Goal: Task Accomplishment & Management: Complete application form

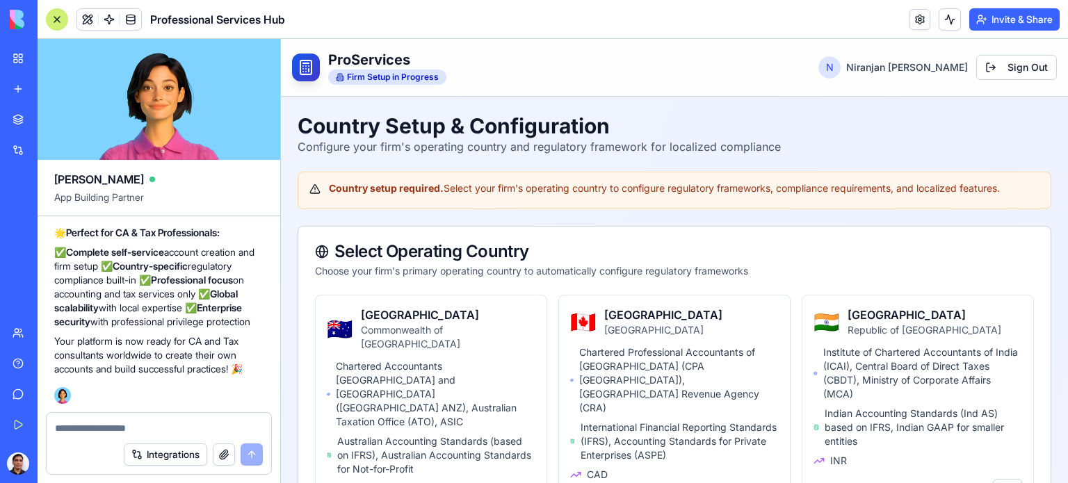
scroll to position [20310, 0]
click at [52, 18] on div at bounding box center [57, 19] width 22 height 22
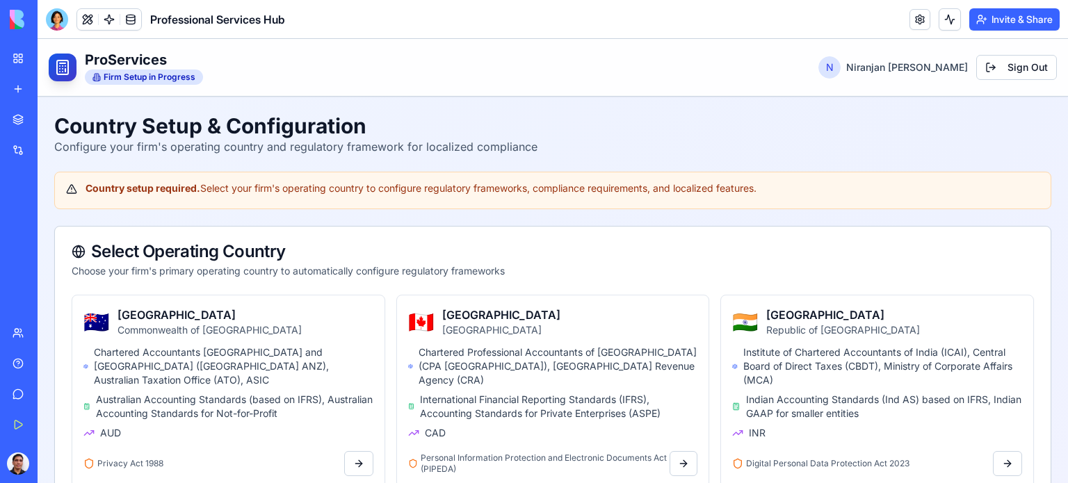
click at [535, 66] on header "ProServices Firm Setup in Progress N [PERSON_NAME] Sign Out" at bounding box center [553, 68] width 1031 height 58
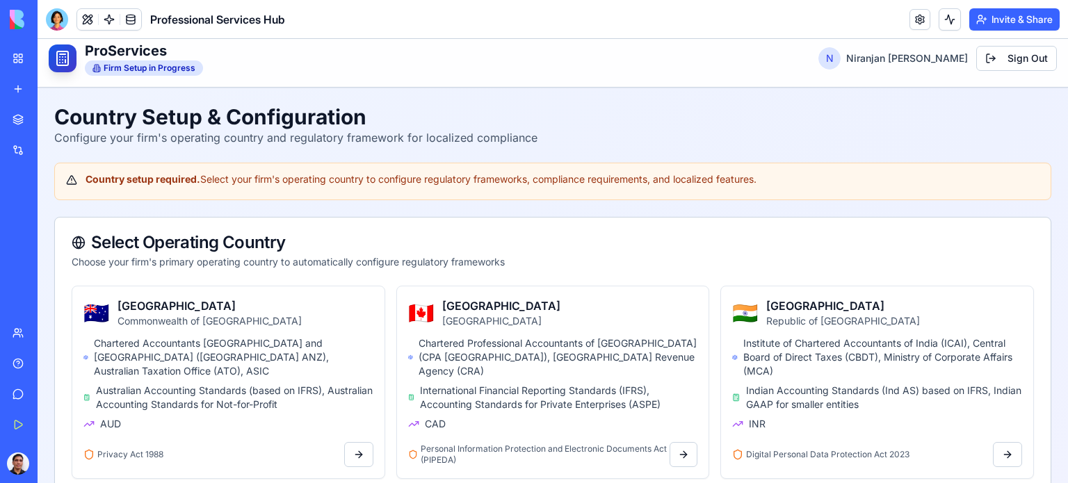
scroll to position [0, 0]
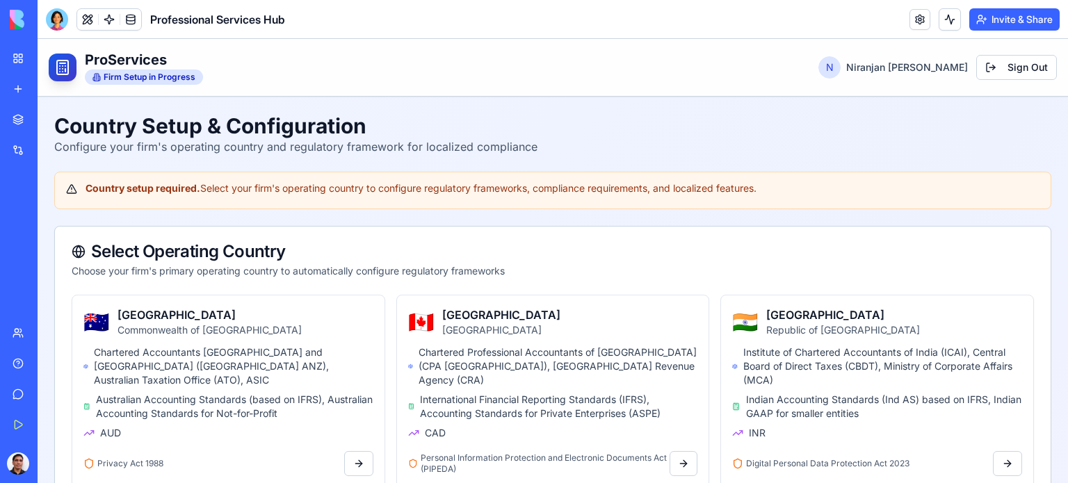
click at [259, 49] on header "ProServices Firm Setup in Progress N [PERSON_NAME] Sign Out" at bounding box center [553, 68] width 1031 height 58
click at [314, 85] on header "ProServices Firm Setup in Progress N [PERSON_NAME] Sign Out" at bounding box center [553, 68] width 1031 height 58
click at [51, 273] on div "Professional Services Hub" at bounding box center [32, 278] width 39 height 14
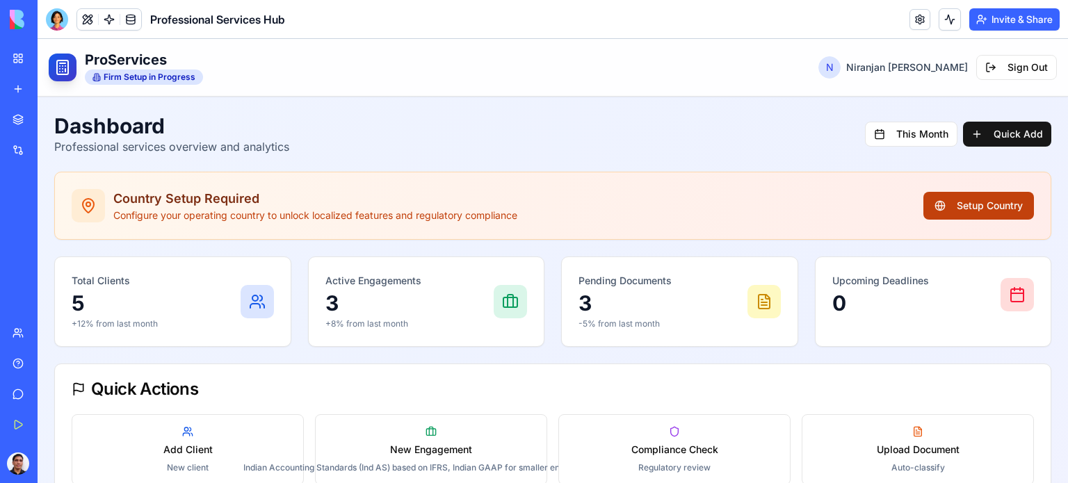
click at [986, 205] on button "Setup Country" at bounding box center [978, 206] width 111 height 28
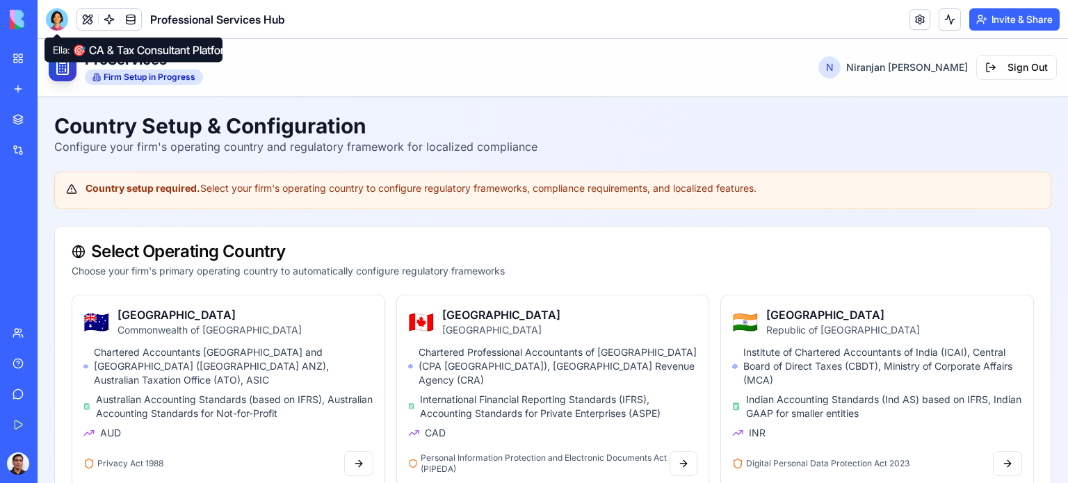
click at [58, 20] on div at bounding box center [57, 19] width 22 height 22
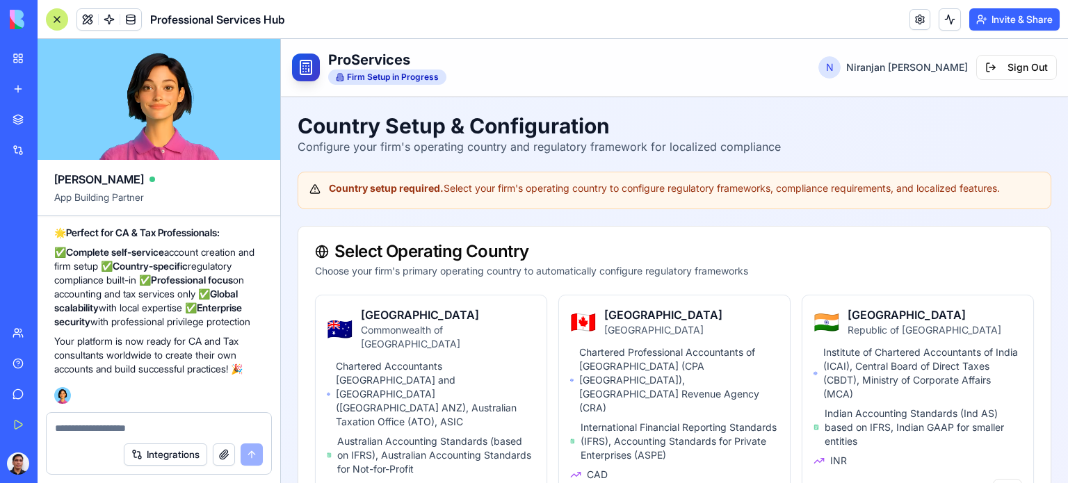
click at [113, 425] on textarea at bounding box center [159, 428] width 208 height 14
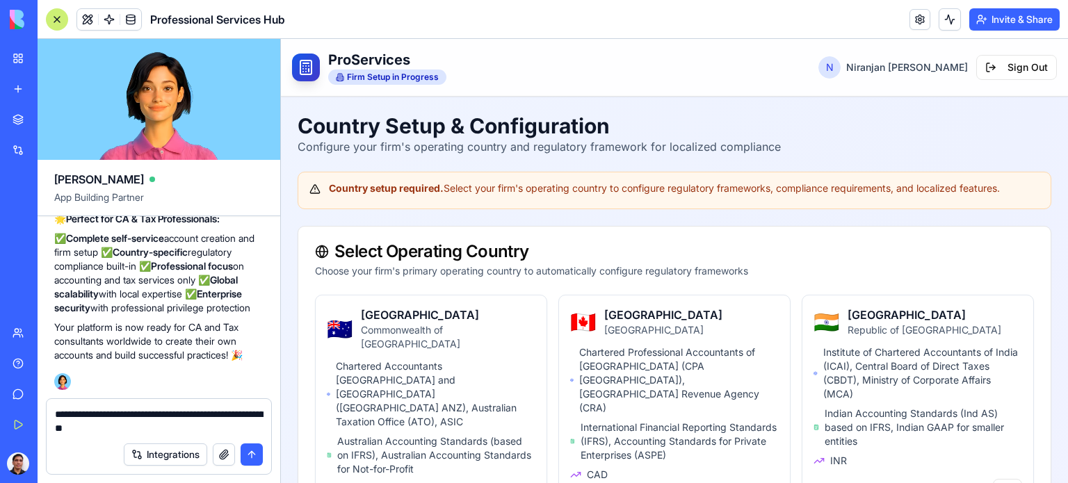
type textarea "**********"
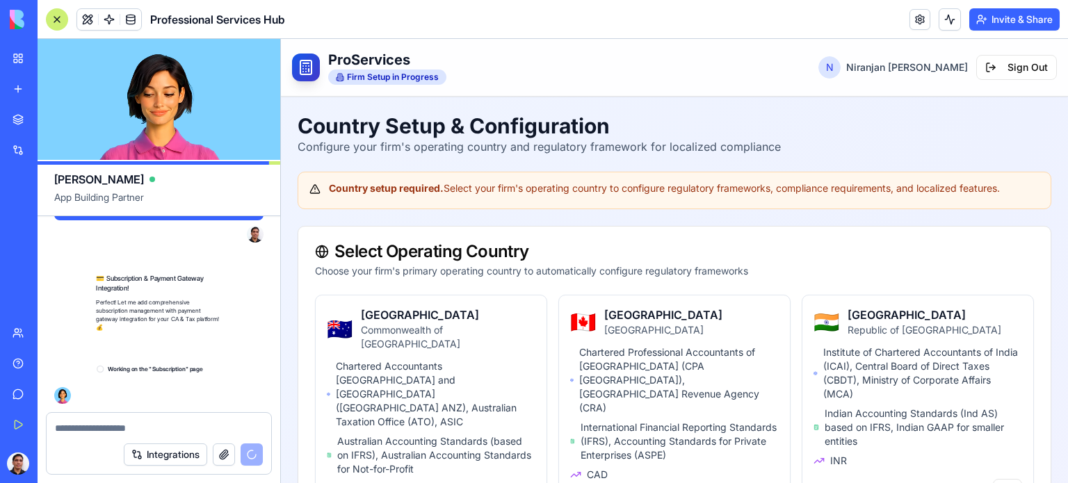
scroll to position [20538, 0]
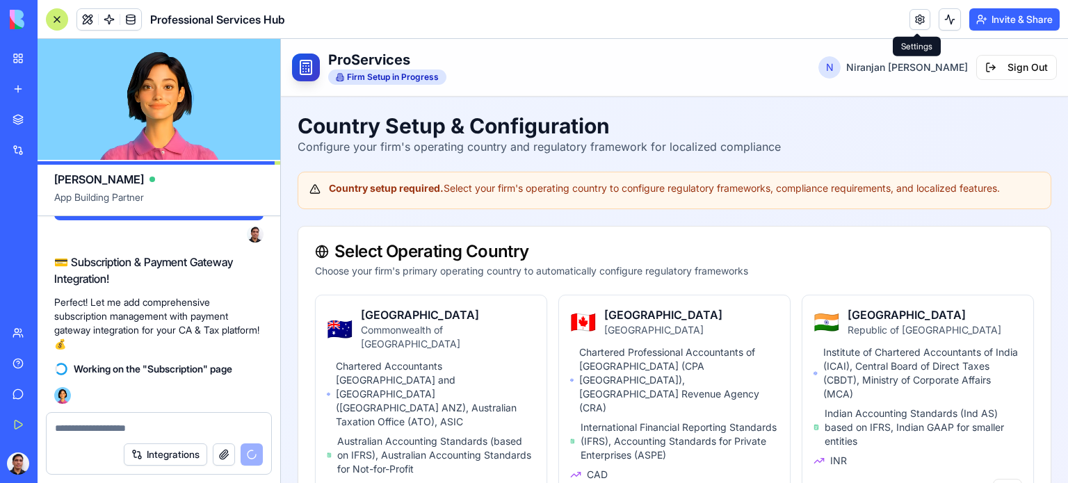
click at [916, 18] on link at bounding box center [920, 19] width 21 height 21
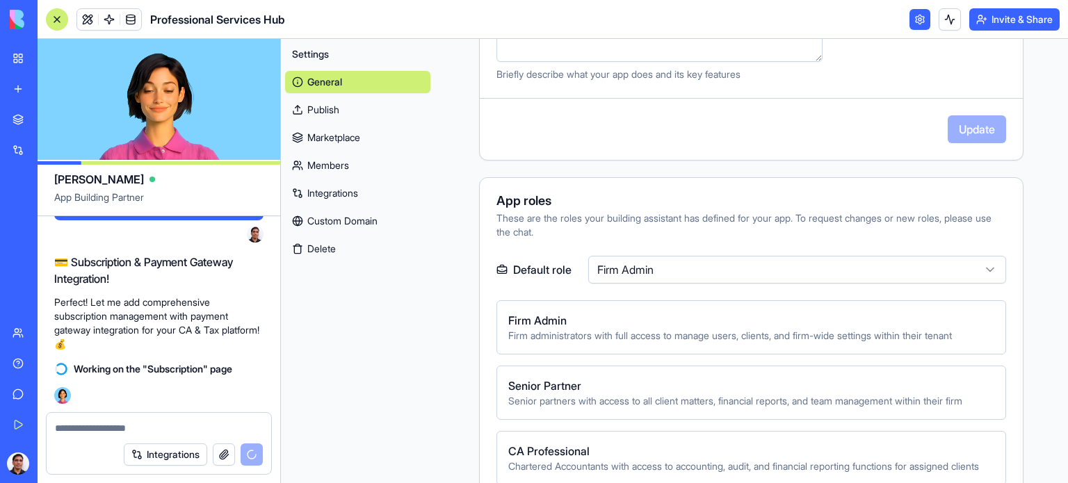
scroll to position [417, 0]
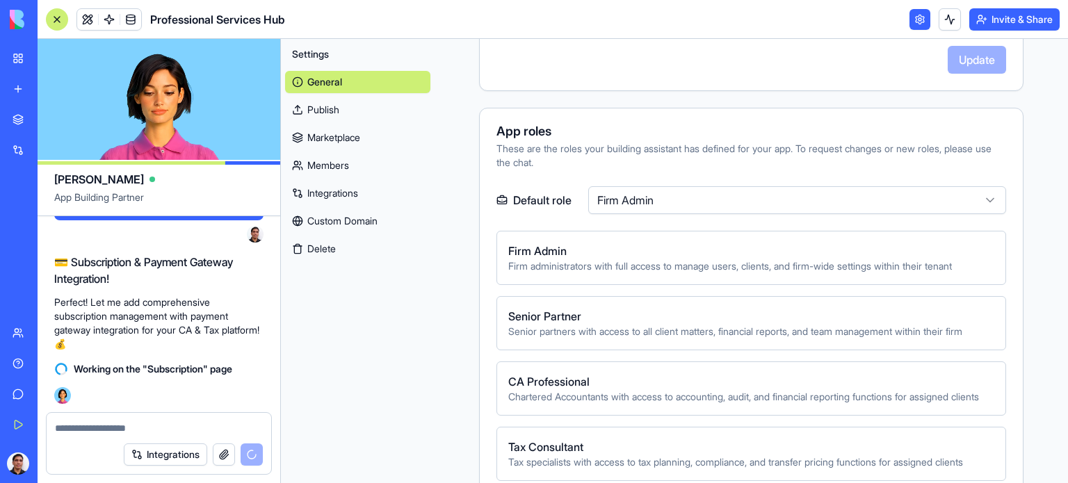
click at [922, 19] on link at bounding box center [920, 19] width 21 height 21
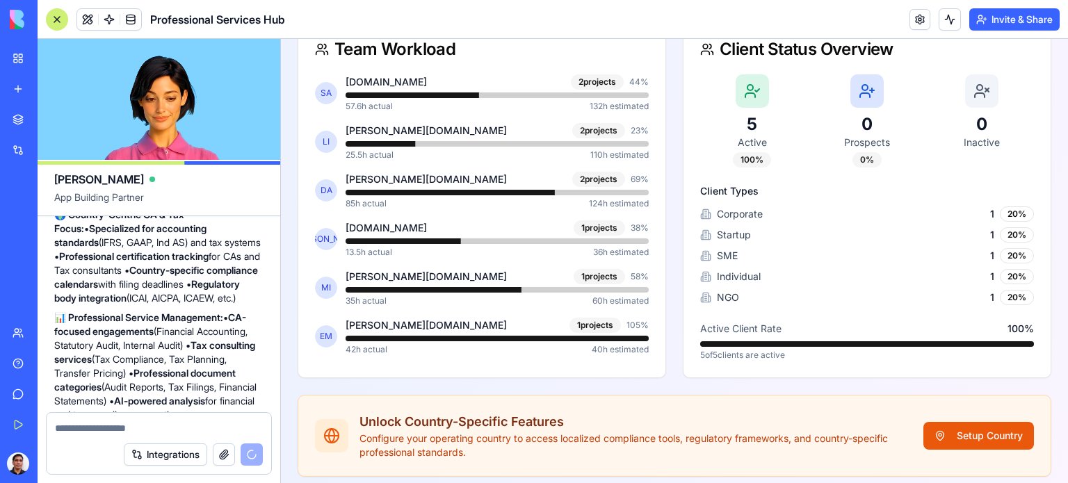
scroll to position [18938, 0]
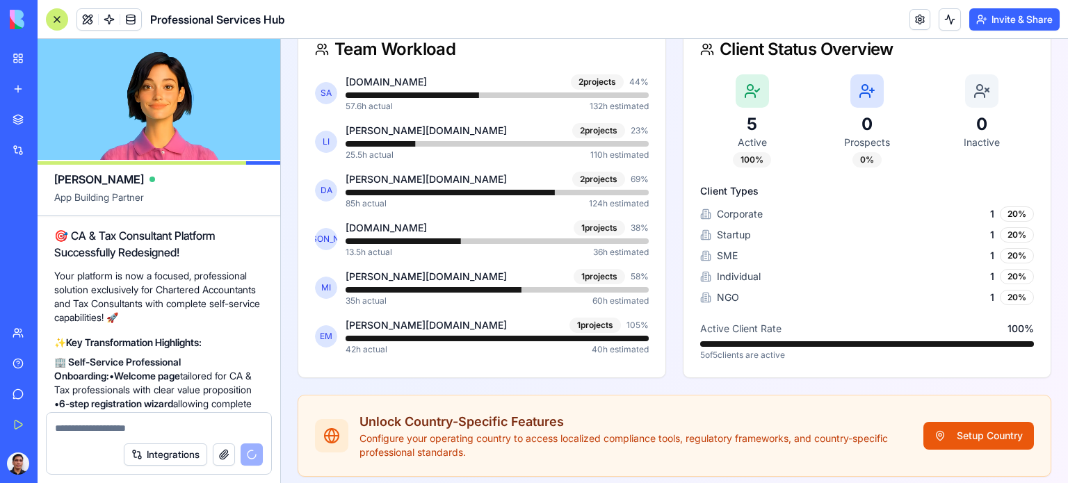
click at [56, 15] on div at bounding box center [57, 19] width 22 height 22
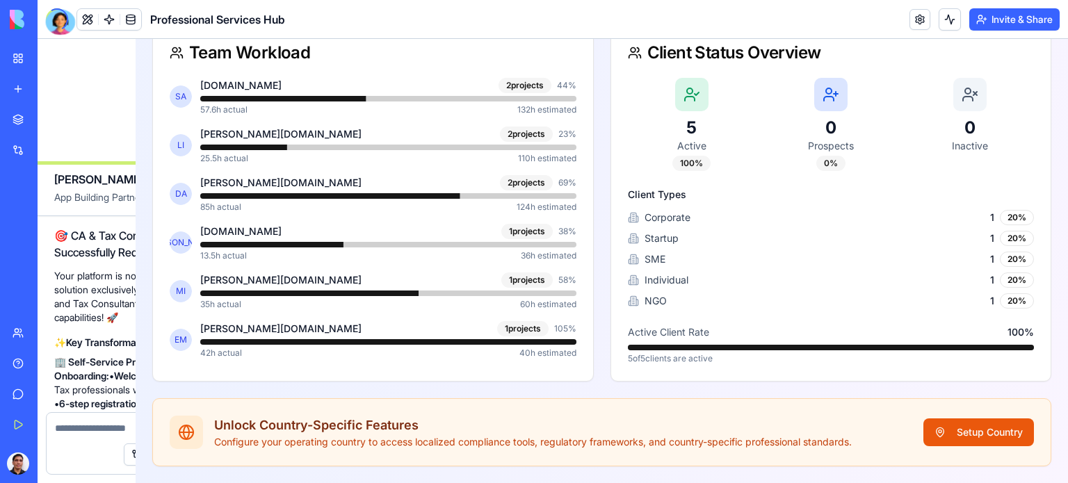
scroll to position [1414, 0]
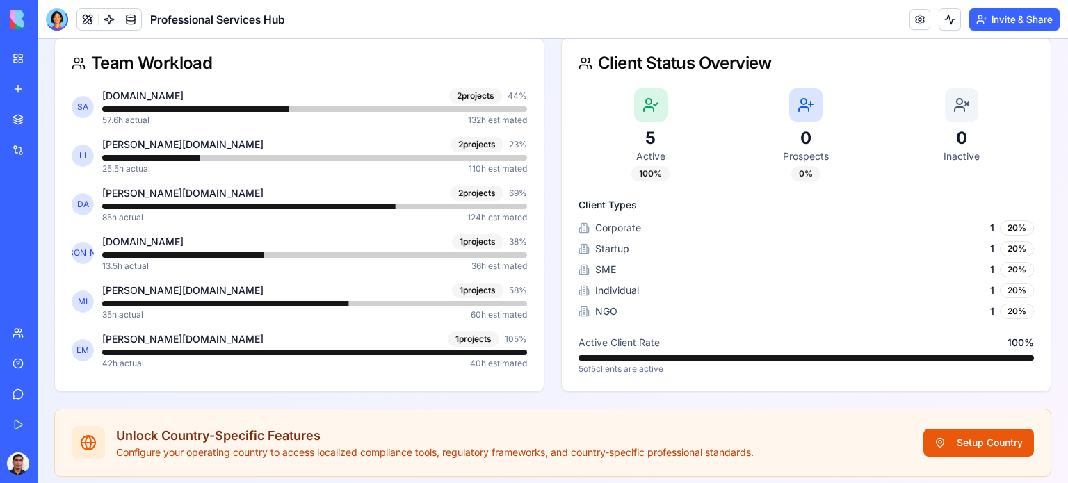
click at [49, 277] on div "Professional Services Hub" at bounding box center [32, 278] width 39 height 14
